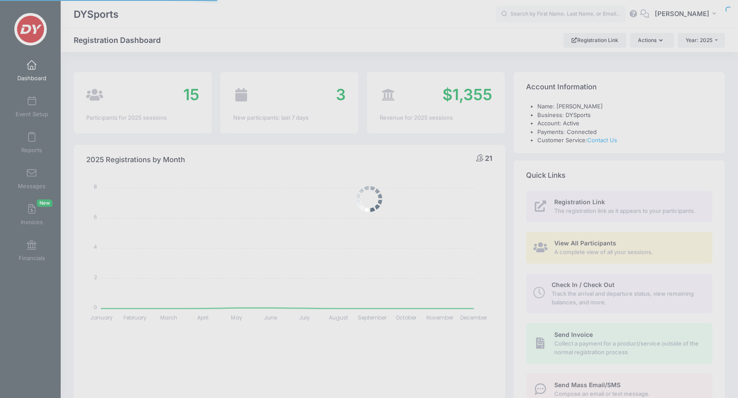
select select
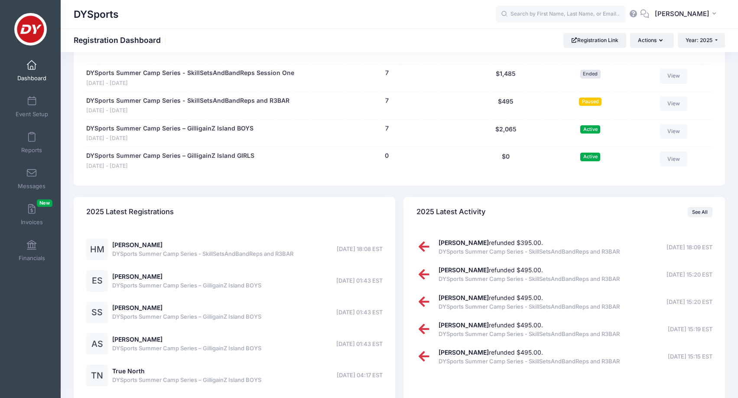
scroll to position [418, 0]
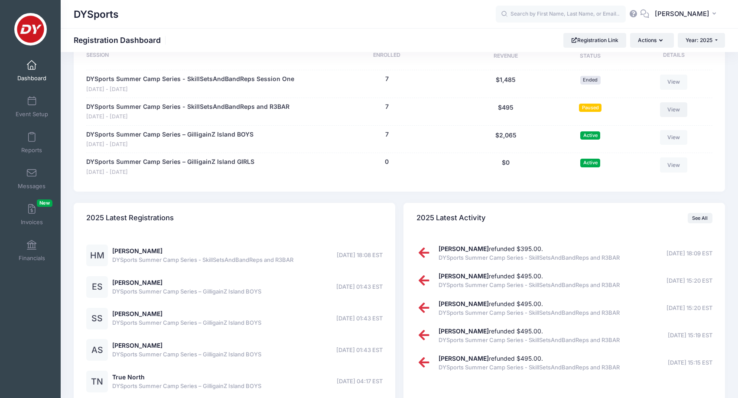
click at [682, 104] on link "View" at bounding box center [674, 109] width 28 height 15
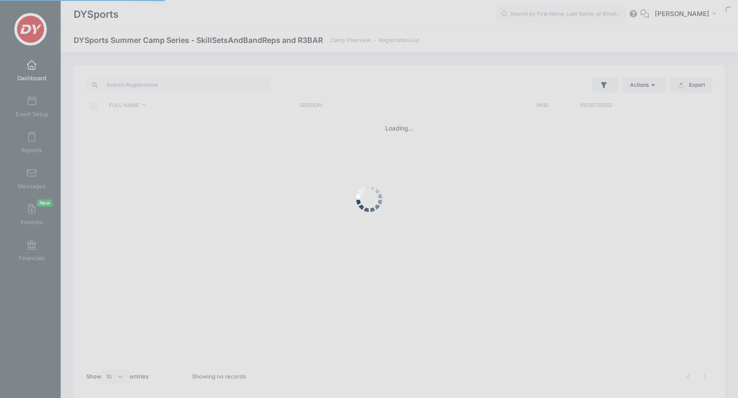
select select "10"
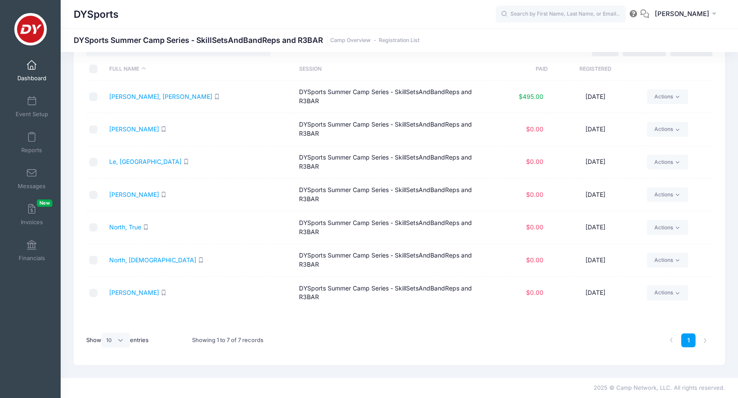
scroll to position [36, 0]
click at [134, 96] on link "[PERSON_NAME], [PERSON_NAME]" at bounding box center [160, 96] width 103 height 7
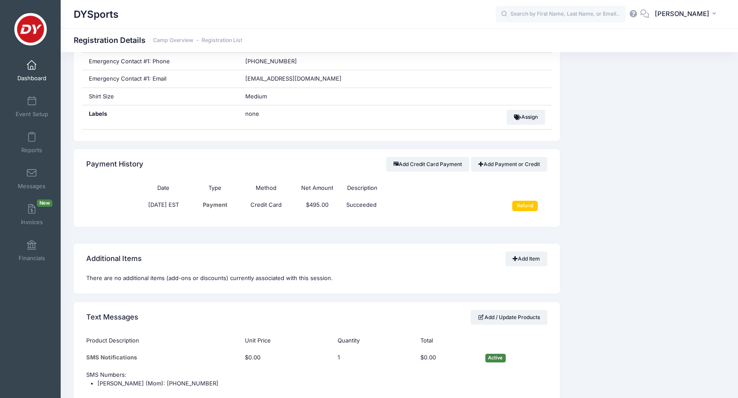
scroll to position [464, 0]
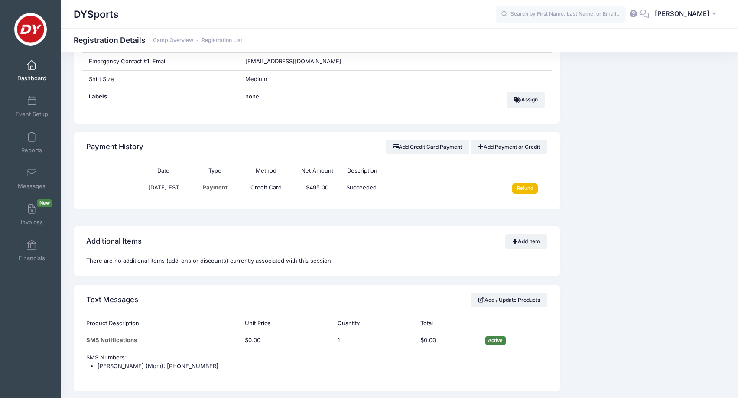
click at [525, 183] on input "Refund" at bounding box center [525, 188] width 26 height 10
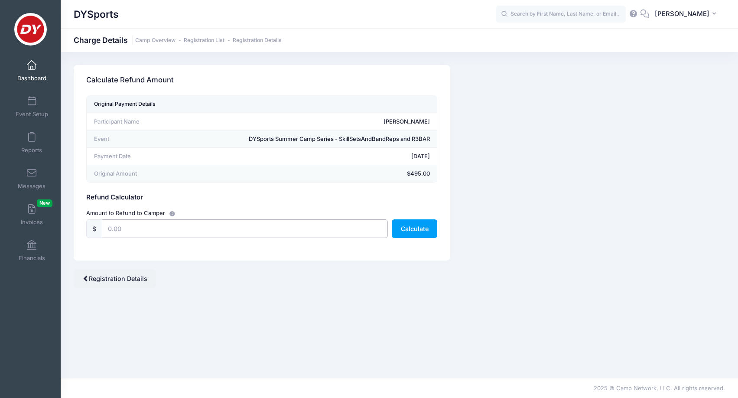
click at [292, 230] on input "text" at bounding box center [245, 228] width 286 height 19
type input "495.00"
click at [423, 228] on button "Calculate" at bounding box center [415, 228] width 46 height 19
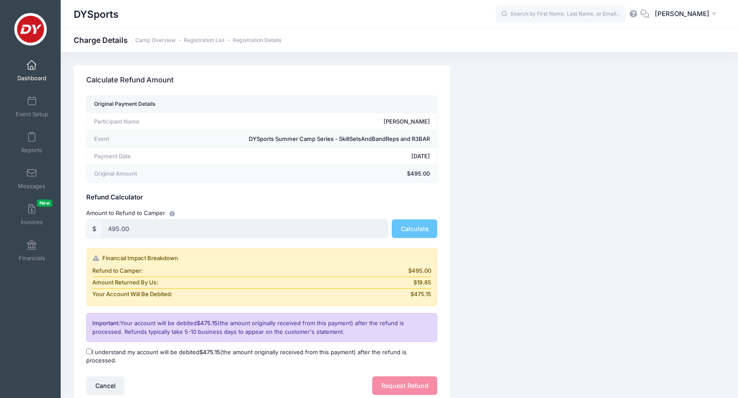
click at [92, 350] on label "I understand my account will be debited $475.15 (the amount originally received…" at bounding box center [261, 356] width 351 height 17
click at [92, 350] on input "I understand my account will be debited $475.15 (the amount originally received…" at bounding box center [89, 352] width 6 height 6
checkbox input "true"
click at [401, 377] on button "Request Refund" at bounding box center [404, 385] width 65 height 19
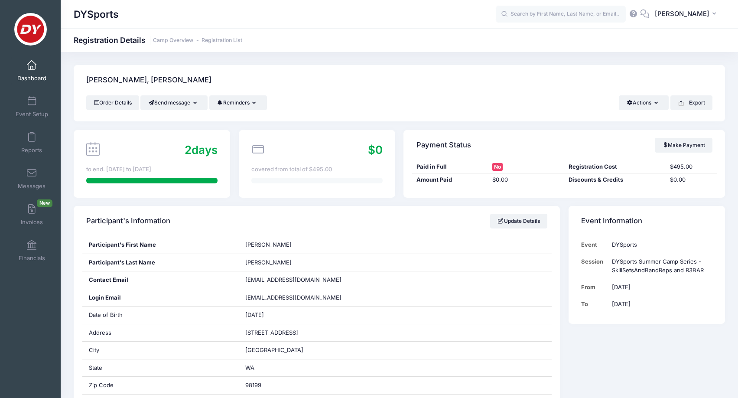
click at [29, 72] on link "Dashboard" at bounding box center [31, 70] width 41 height 30
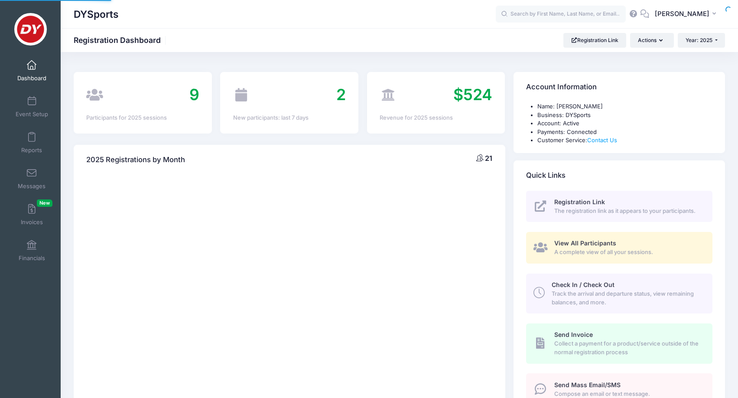
select select
